Goal: Manage account settings

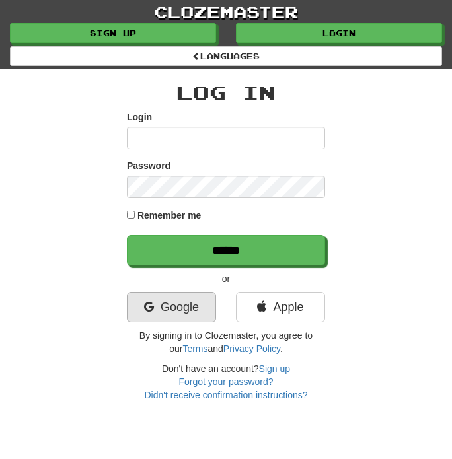
click at [193, 304] on link "Google" at bounding box center [171, 307] width 89 height 30
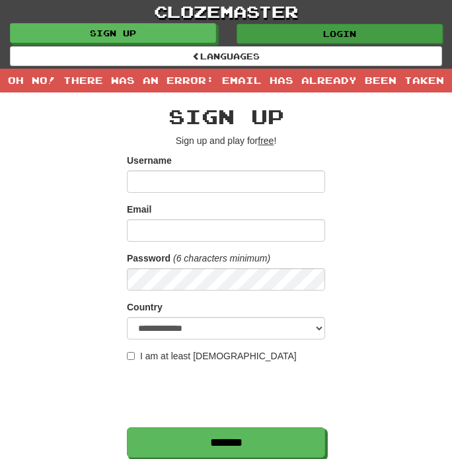
click at [333, 31] on link "Login" at bounding box center [339, 34] width 206 height 20
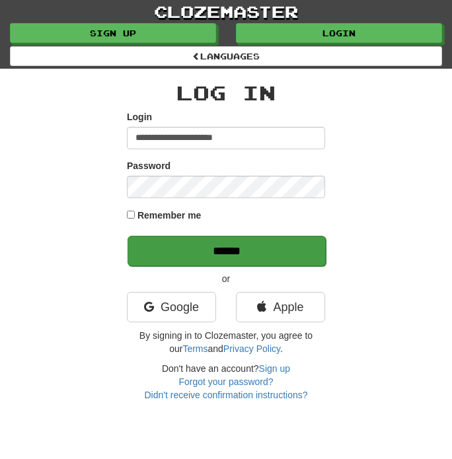
type input "**********"
click at [237, 256] on input "******" at bounding box center [226, 251] width 198 height 30
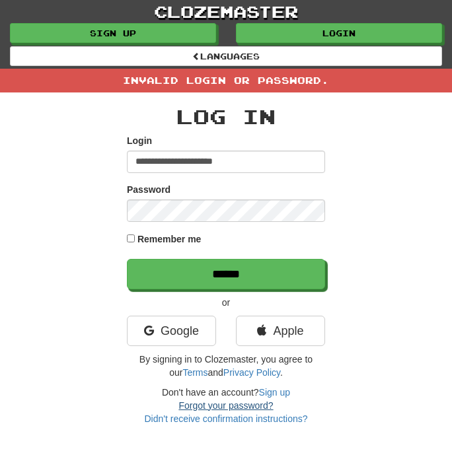
click at [252, 405] on link "Forgot your password?" at bounding box center [225, 405] width 94 height 11
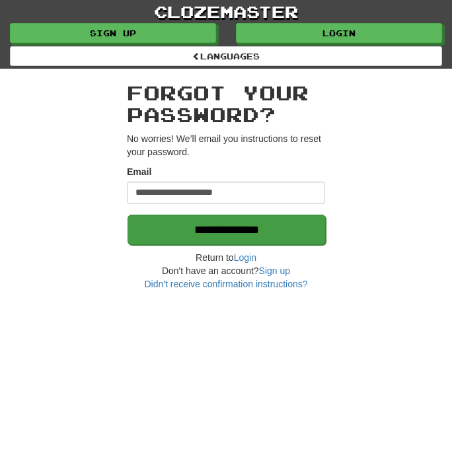
type input "**********"
click at [254, 228] on input "**********" at bounding box center [226, 230] width 198 height 30
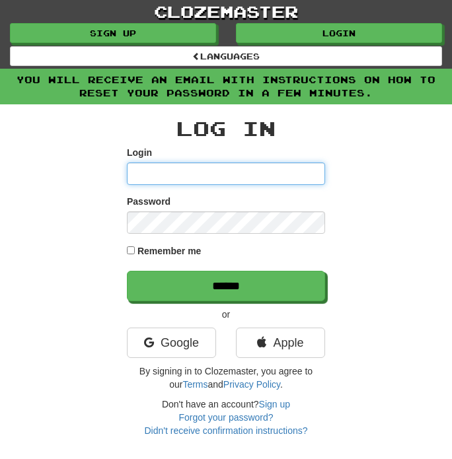
click at [226, 173] on input "Login" at bounding box center [226, 173] width 198 height 22
type input "**********"
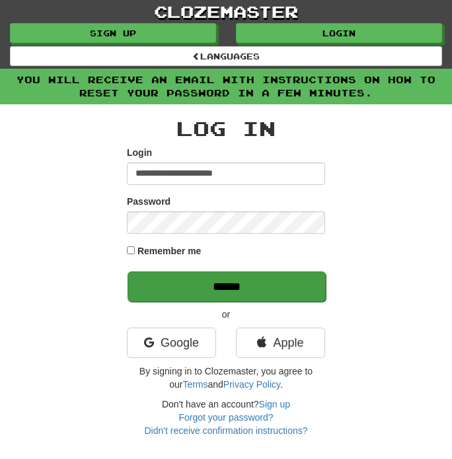
click at [273, 283] on input "******" at bounding box center [226, 286] width 198 height 30
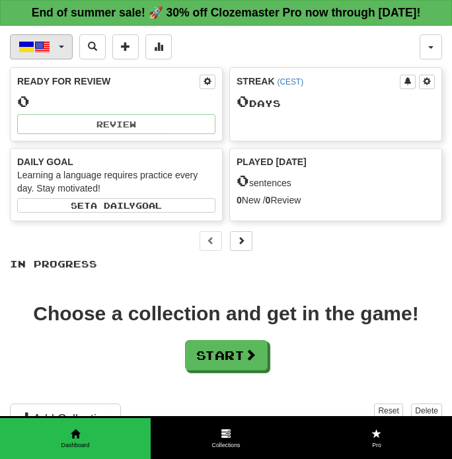
click at [54, 59] on button "Українська / English" at bounding box center [41, 46] width 63 height 25
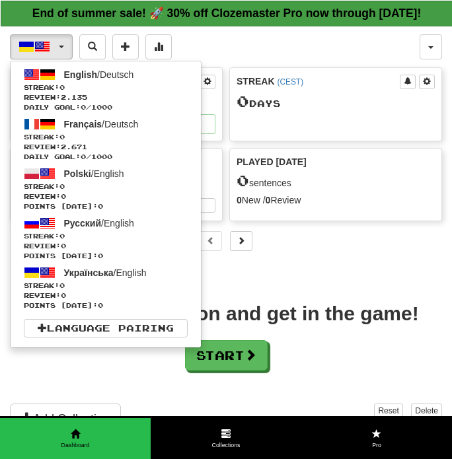
click at [329, 8] on strong "End of summer sale! 🚀 30% off Clozemaster Pro now through Friday August 29!" at bounding box center [226, 13] width 389 height 13
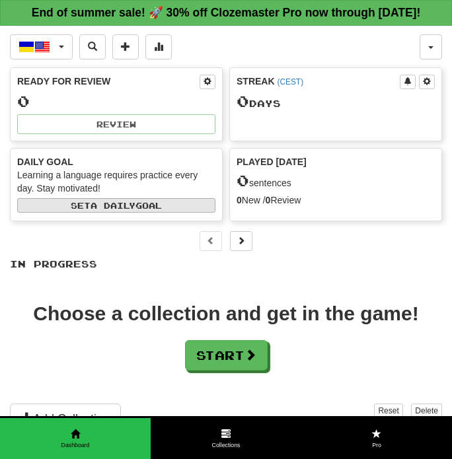
click at [189, 213] on button "Set a daily goal" at bounding box center [116, 205] width 198 height 15
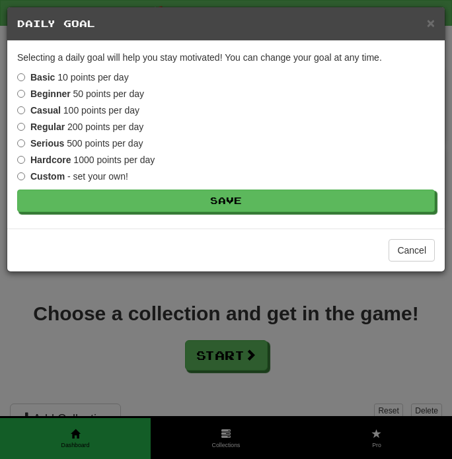
click at [55, 153] on label "Hardcore 1000 points per day" at bounding box center [85, 159] width 137 height 13
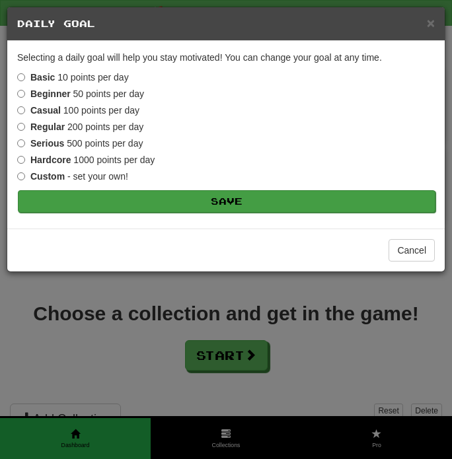
click at [145, 204] on button "Save" at bounding box center [226, 201] width 417 height 22
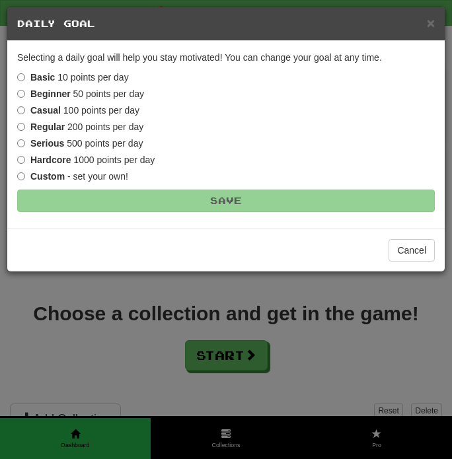
click at [108, 145] on label "Serious 500 points per day" at bounding box center [79, 143] width 125 height 13
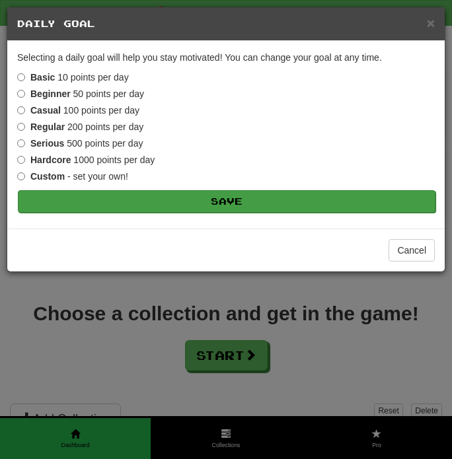
click at [134, 211] on button "Save" at bounding box center [226, 201] width 417 height 22
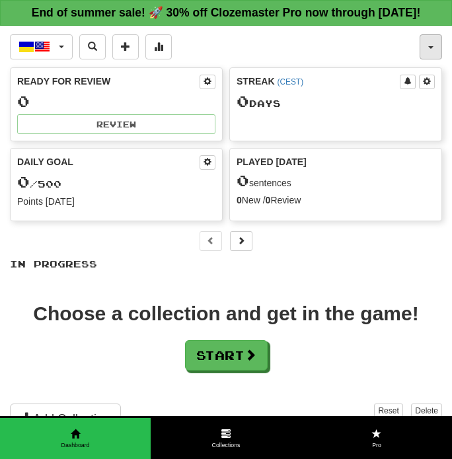
click at [434, 59] on button "button" at bounding box center [430, 46] width 22 height 25
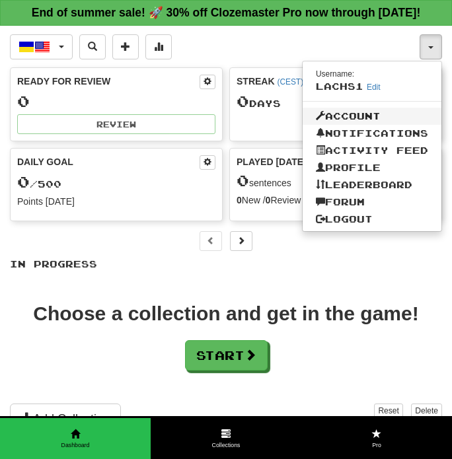
click at [345, 125] on link "Account" at bounding box center [371, 116] width 139 height 17
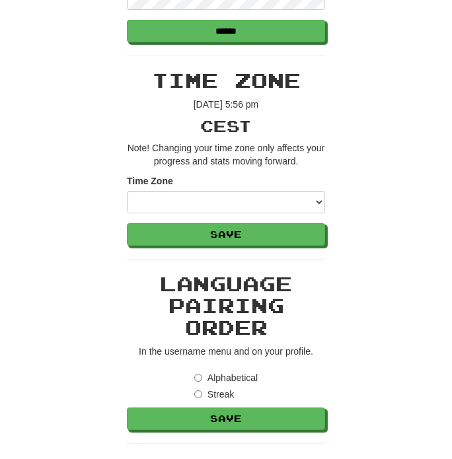
scroll to position [393, 0]
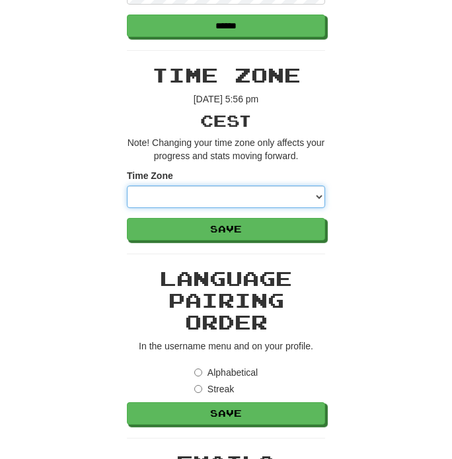
select select "**********"
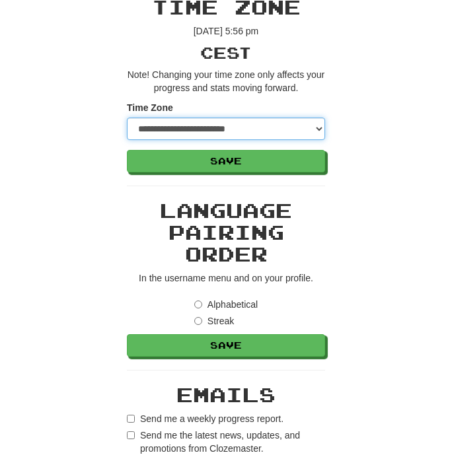
scroll to position [474, 0]
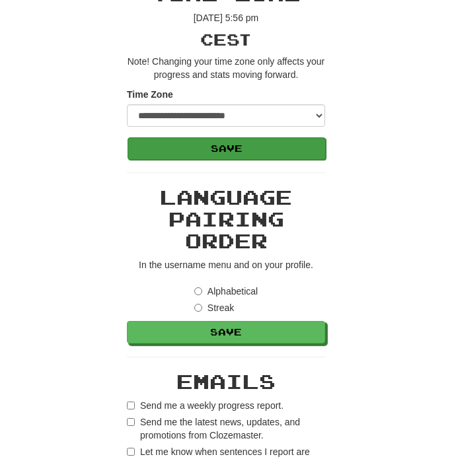
click at [242, 147] on button "Save" at bounding box center [226, 148] width 198 height 22
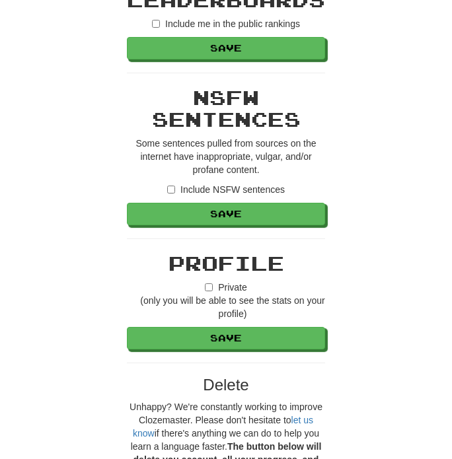
scroll to position [1003, 0]
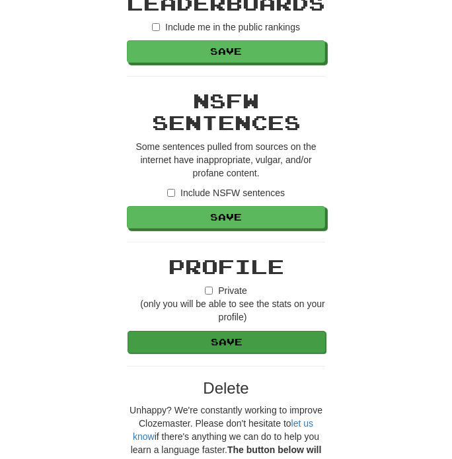
click at [208, 343] on button "Save" at bounding box center [226, 342] width 198 height 22
click at [228, 343] on button "Save" at bounding box center [226, 342] width 198 height 22
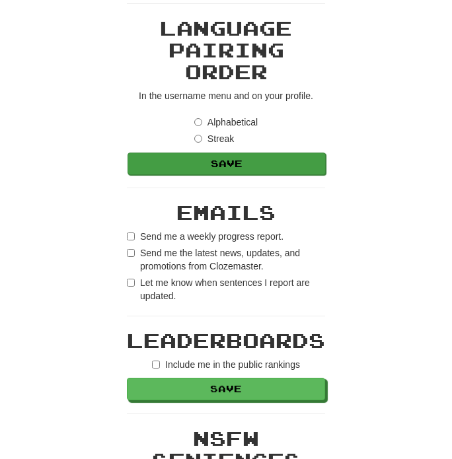
scroll to position [666, 0]
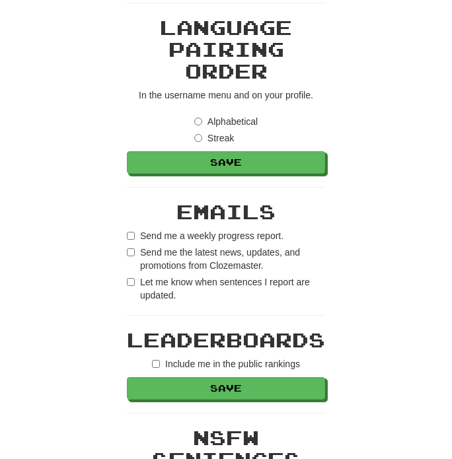
click at [129, 286] on label "Let me know when sentences I report are updated." at bounding box center [226, 288] width 198 height 26
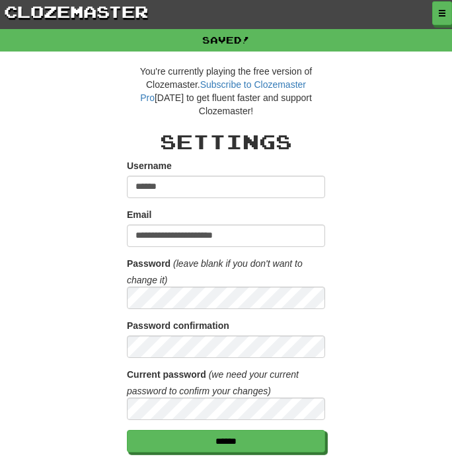
scroll to position [0, 0]
click at [436, 13] on button "button" at bounding box center [442, 14] width 20 height 24
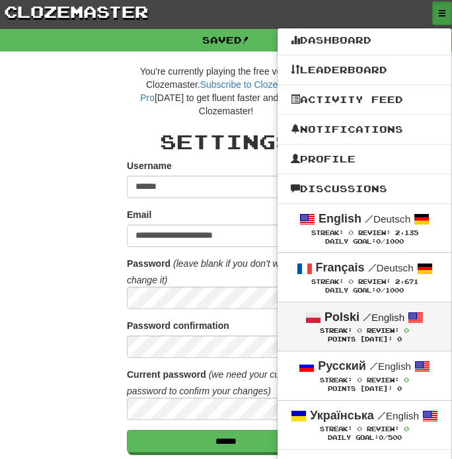
click at [347, 309] on div "Polski / English" at bounding box center [363, 317] width 147 height 17
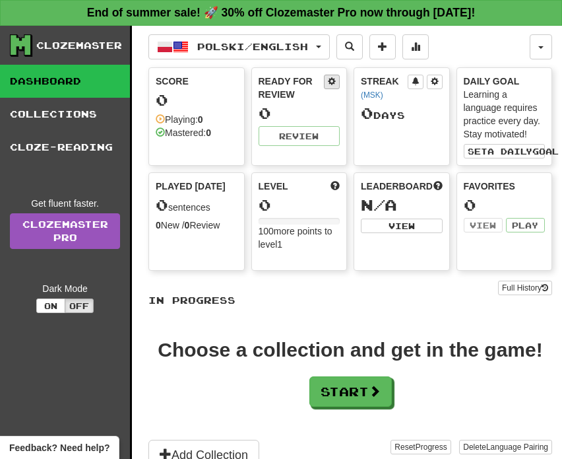
click at [331, 81] on span at bounding box center [332, 81] width 8 height 8
select select "*"
select select "**"
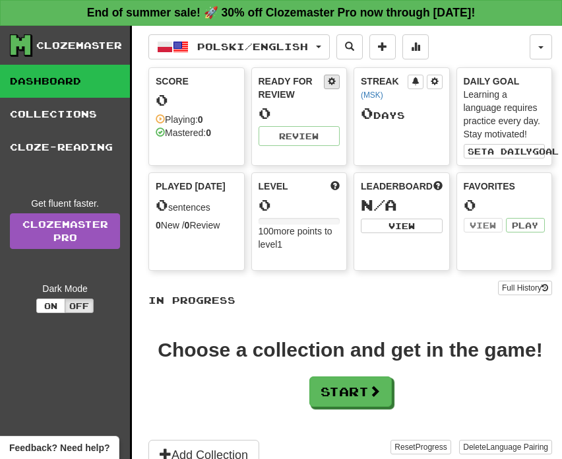
select select "***"
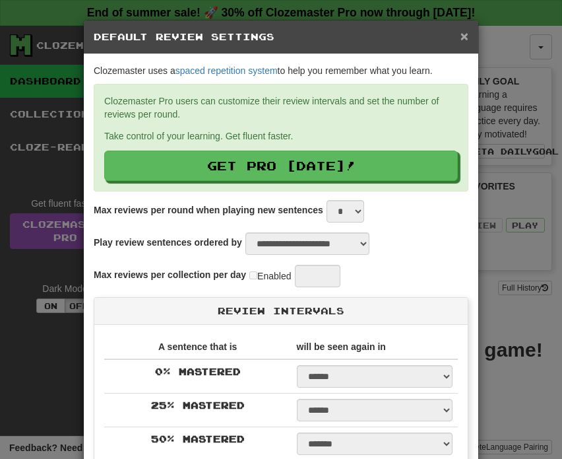
click at [451, 43] on span "×" at bounding box center [465, 35] width 8 height 15
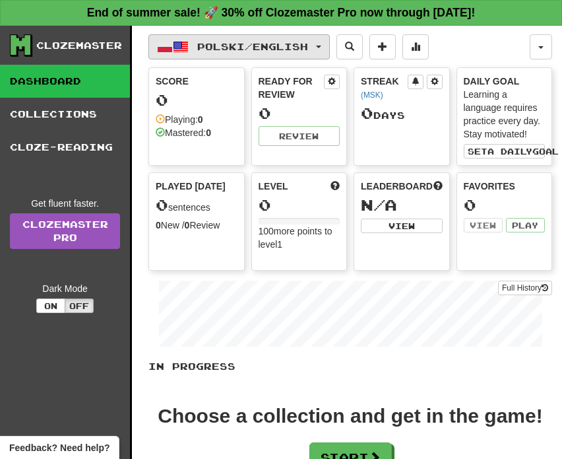
click at [294, 43] on span "Polski / English" at bounding box center [252, 46] width 111 height 11
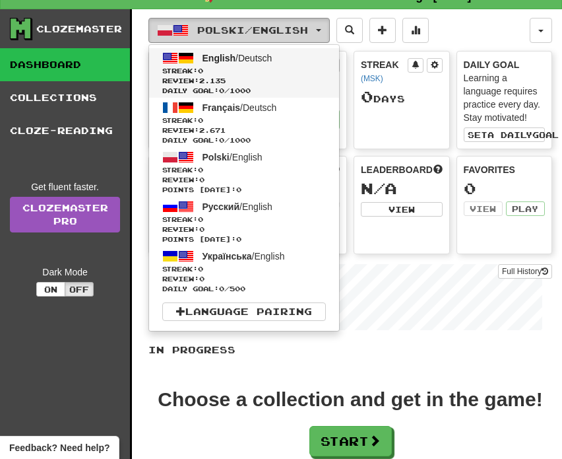
scroll to position [22, 0]
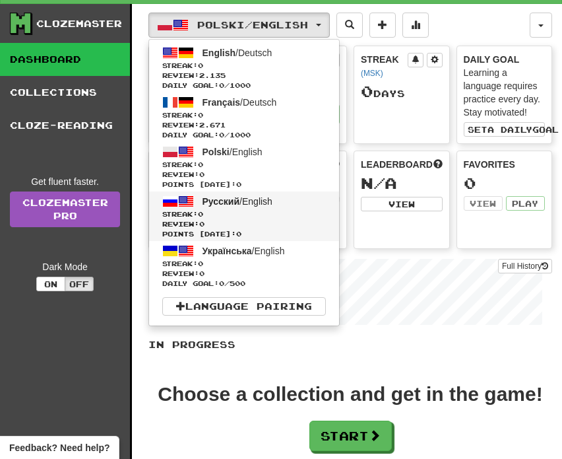
click at [203, 211] on span "Streak: 0" at bounding box center [244, 214] width 164 height 10
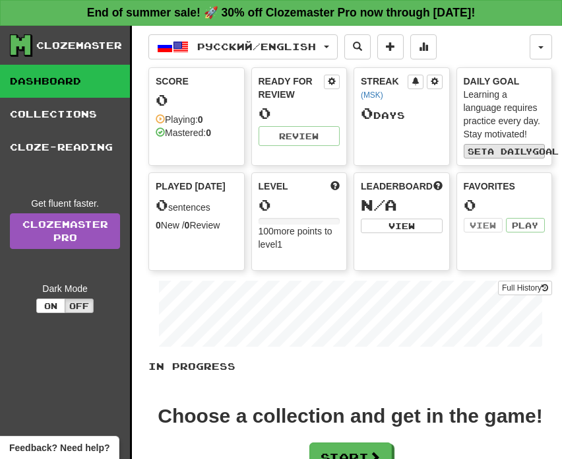
click at [516, 155] on span "a daily" at bounding box center [510, 151] width 45 height 9
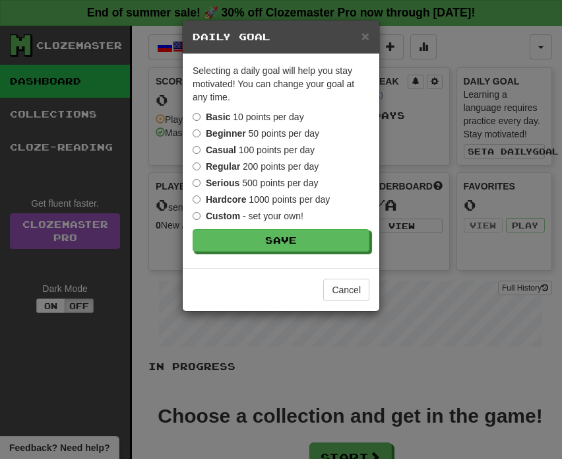
click at [269, 180] on label "Serious 500 points per day" at bounding box center [255, 182] width 125 height 13
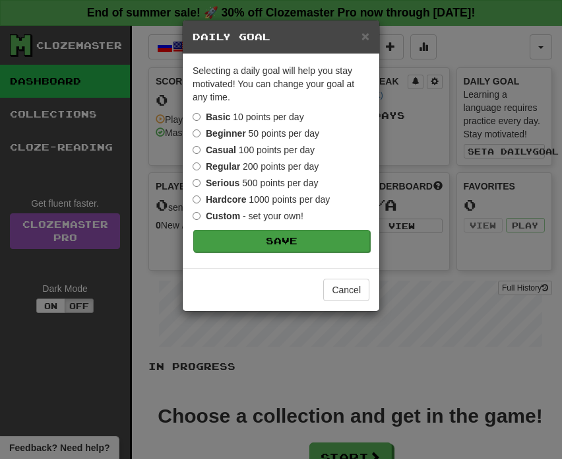
click at [256, 243] on button "Save" at bounding box center [281, 241] width 177 height 22
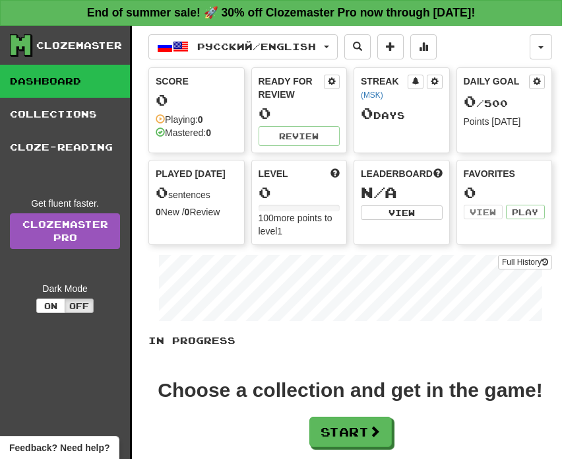
click at [505, 154] on div "Score 0 Playing: 0 Mastered: 0 Ready for Review 0 Review Streak ( MSK ) 0 Day s…" at bounding box center [351, 156] width 404 height 178
click at [536, 79] on span at bounding box center [537, 81] width 8 height 8
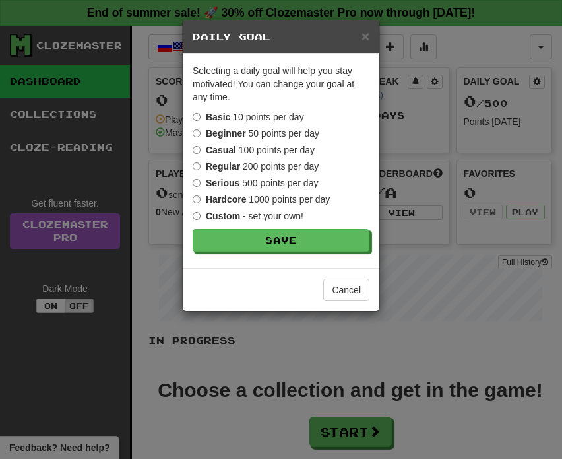
click at [218, 202] on strong "Hardcore" at bounding box center [226, 199] width 40 height 11
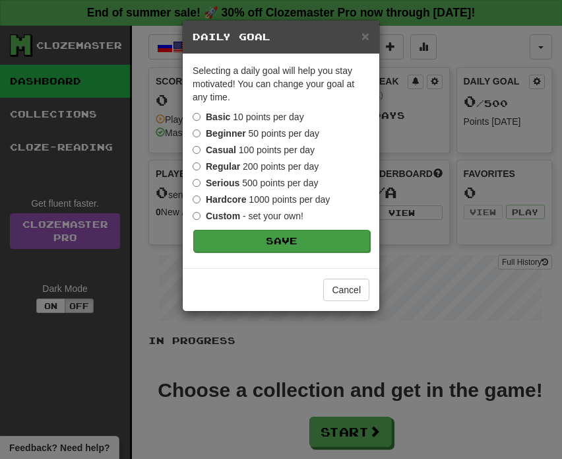
click at [257, 246] on button "Save" at bounding box center [281, 241] width 177 height 22
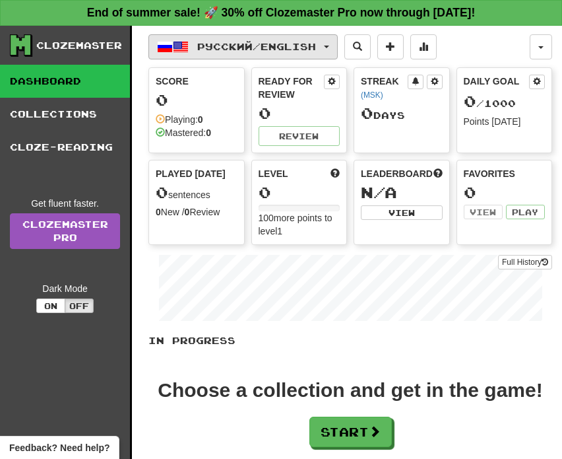
click at [306, 48] on span "Русский / English" at bounding box center [256, 46] width 119 height 11
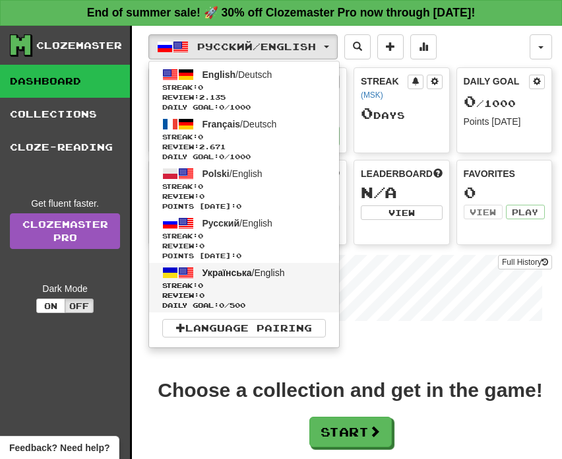
click at [215, 277] on span "Українська" at bounding box center [228, 272] width 50 height 11
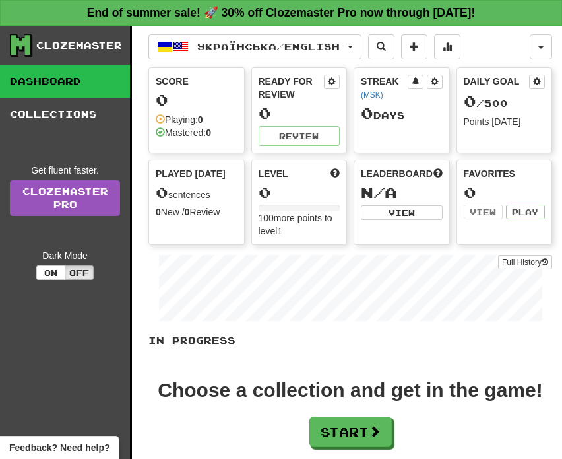
click at [323, 51] on span "Українська / English" at bounding box center [268, 46] width 143 height 11
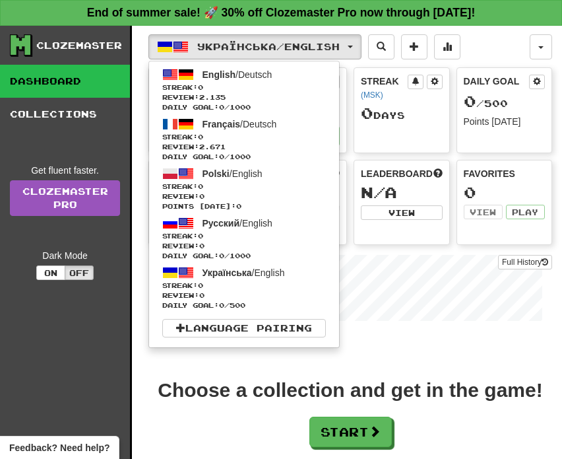
click at [193, 317] on ul "English / Deutsch Streak: 0 Review: 2.135 Daily Goal: 0 / 1000 Français / Deuts…" at bounding box center [244, 204] width 191 height 287
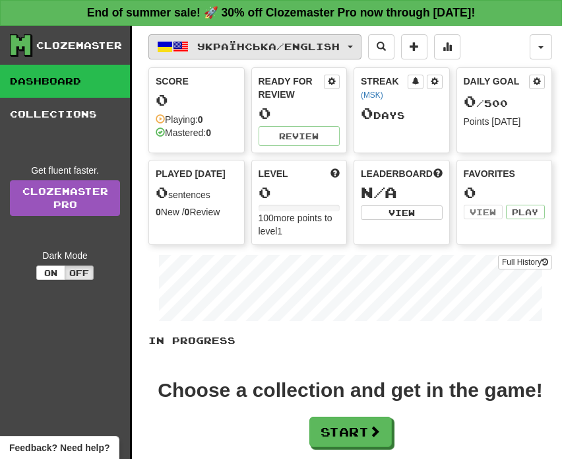
click at [340, 44] on span "Українська / English" at bounding box center [268, 46] width 143 height 11
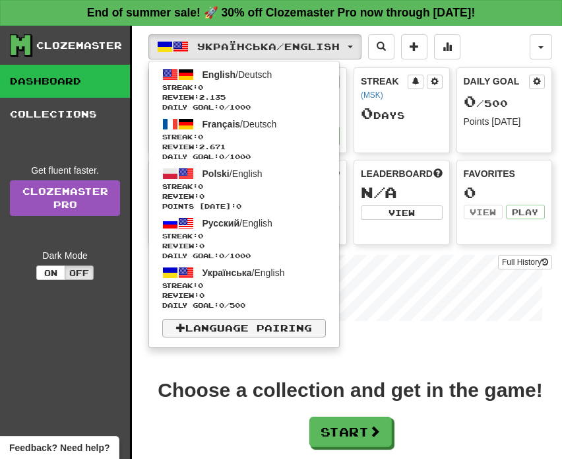
click at [214, 333] on link "Language Pairing" at bounding box center [244, 328] width 164 height 18
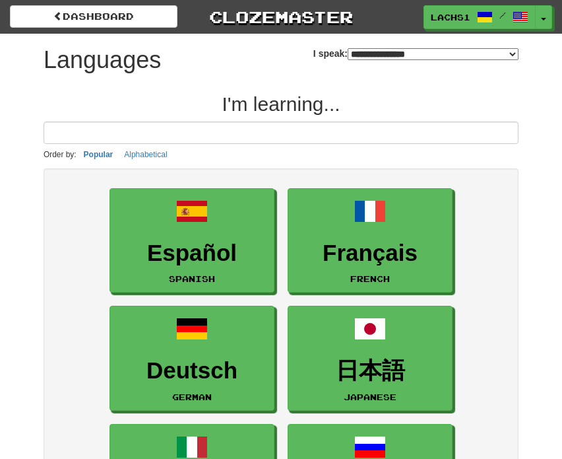
select select "*******"
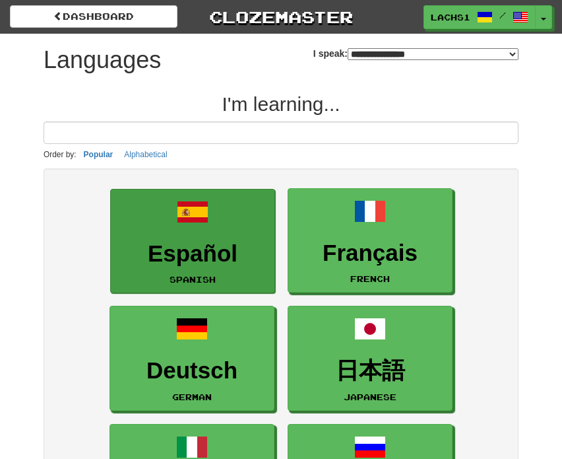
click at [215, 231] on link "Español Spanish" at bounding box center [192, 241] width 165 height 105
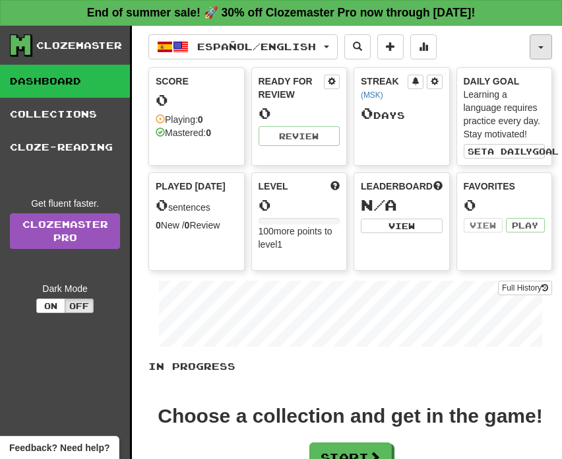
click at [543, 50] on button "button" at bounding box center [541, 46] width 22 height 25
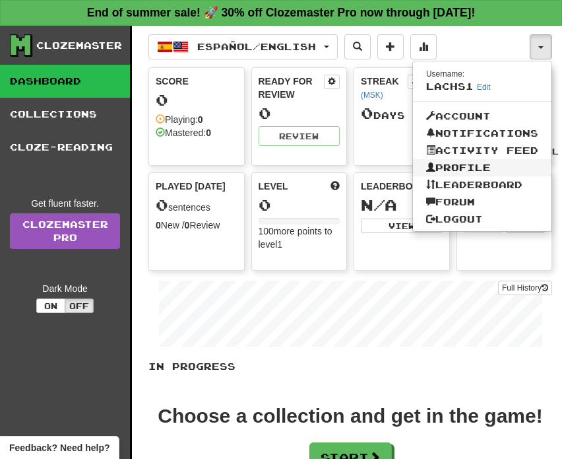
click at [460, 164] on link "Profile" at bounding box center [482, 167] width 139 height 17
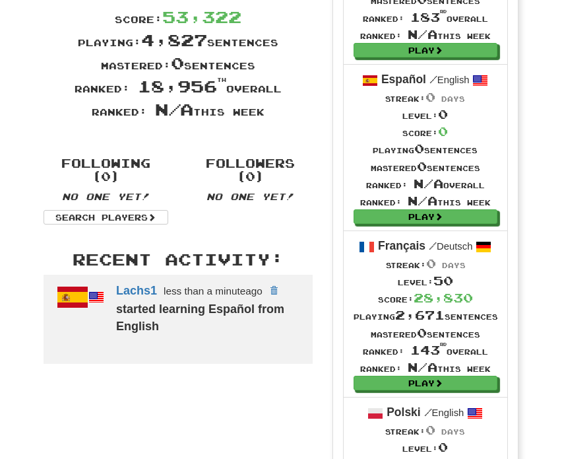
scroll to position [233, 0]
